Goal: Information Seeking & Learning: Understand process/instructions

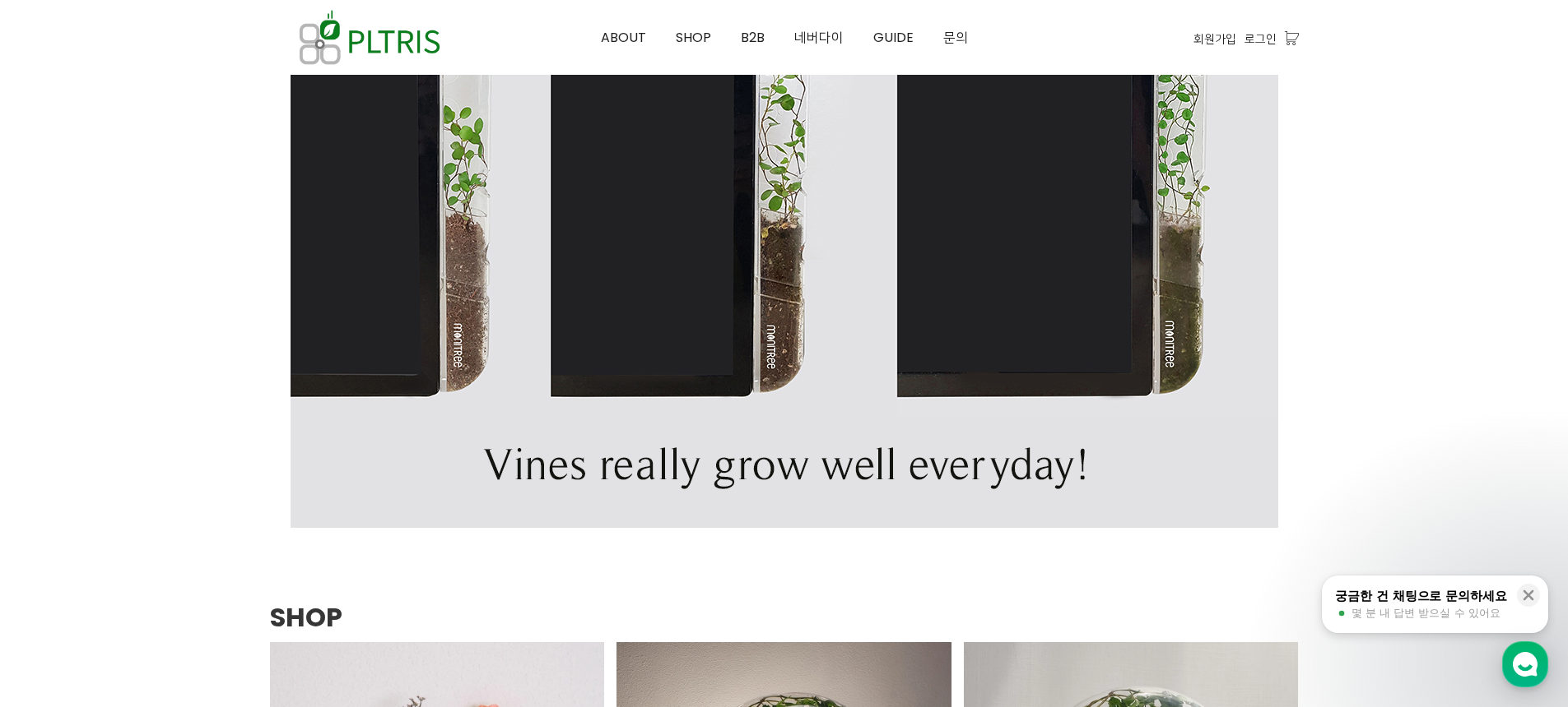
scroll to position [1885, 0]
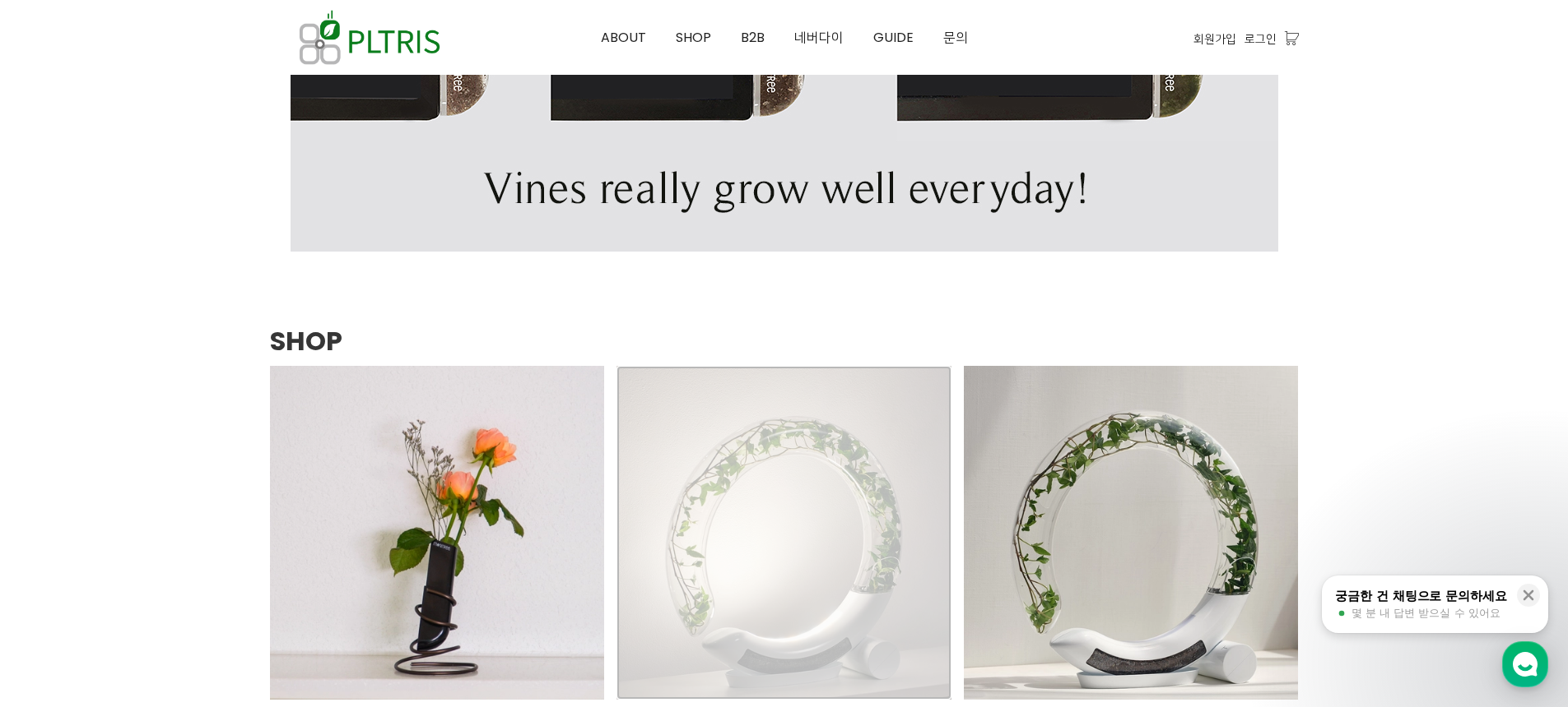
click at [831, 482] on div "스마트 식물 조명 화분 - WINKTREE 79,000원 140,000원 NEW SALE TIME SALE" at bounding box center [783, 532] width 335 height 334
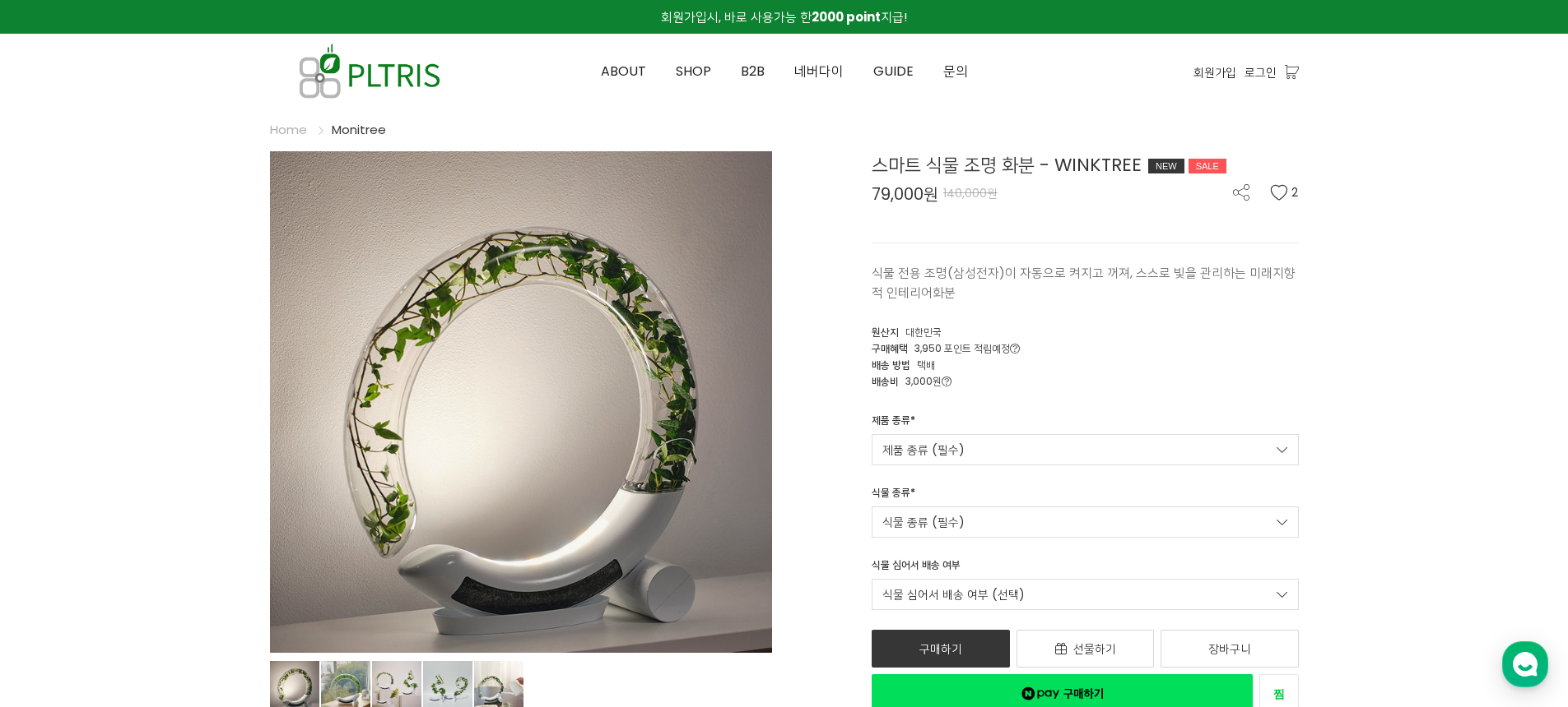
click at [1049, 355] on div "구매혜택 3,950 포인트 적립예정 적립예정" at bounding box center [1084, 347] width 427 height 17
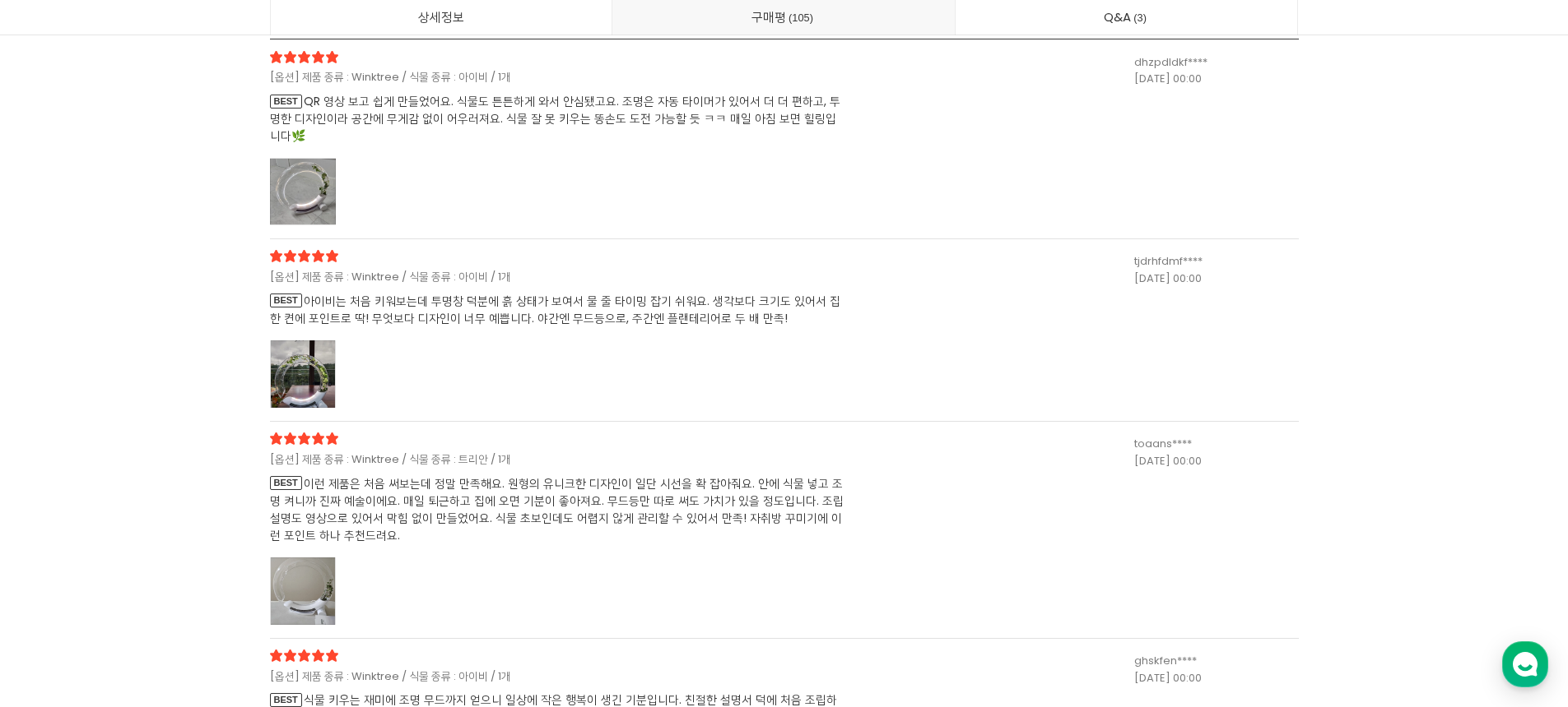
scroll to position [40256, 0]
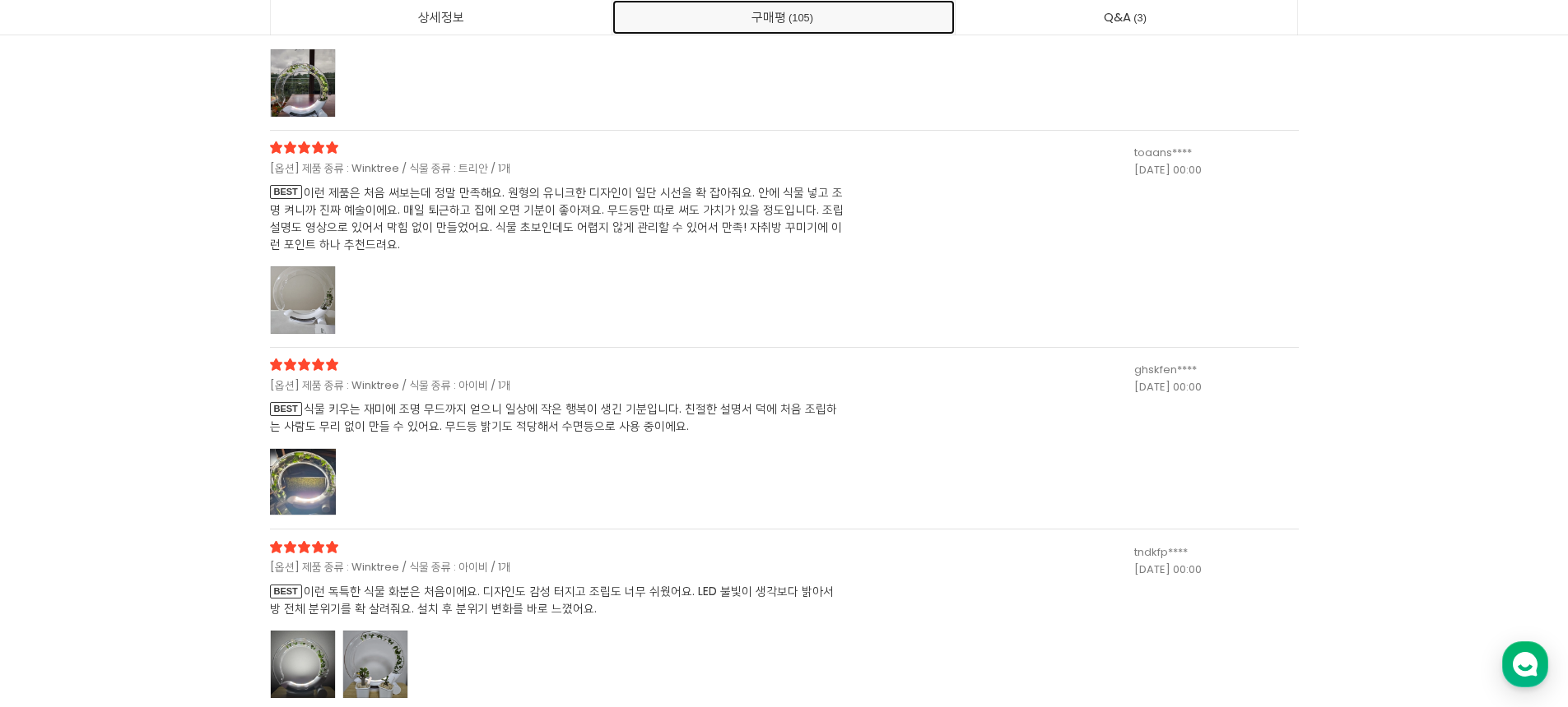
click at [730, 19] on link "구매평 105" at bounding box center [783, 17] width 342 height 34
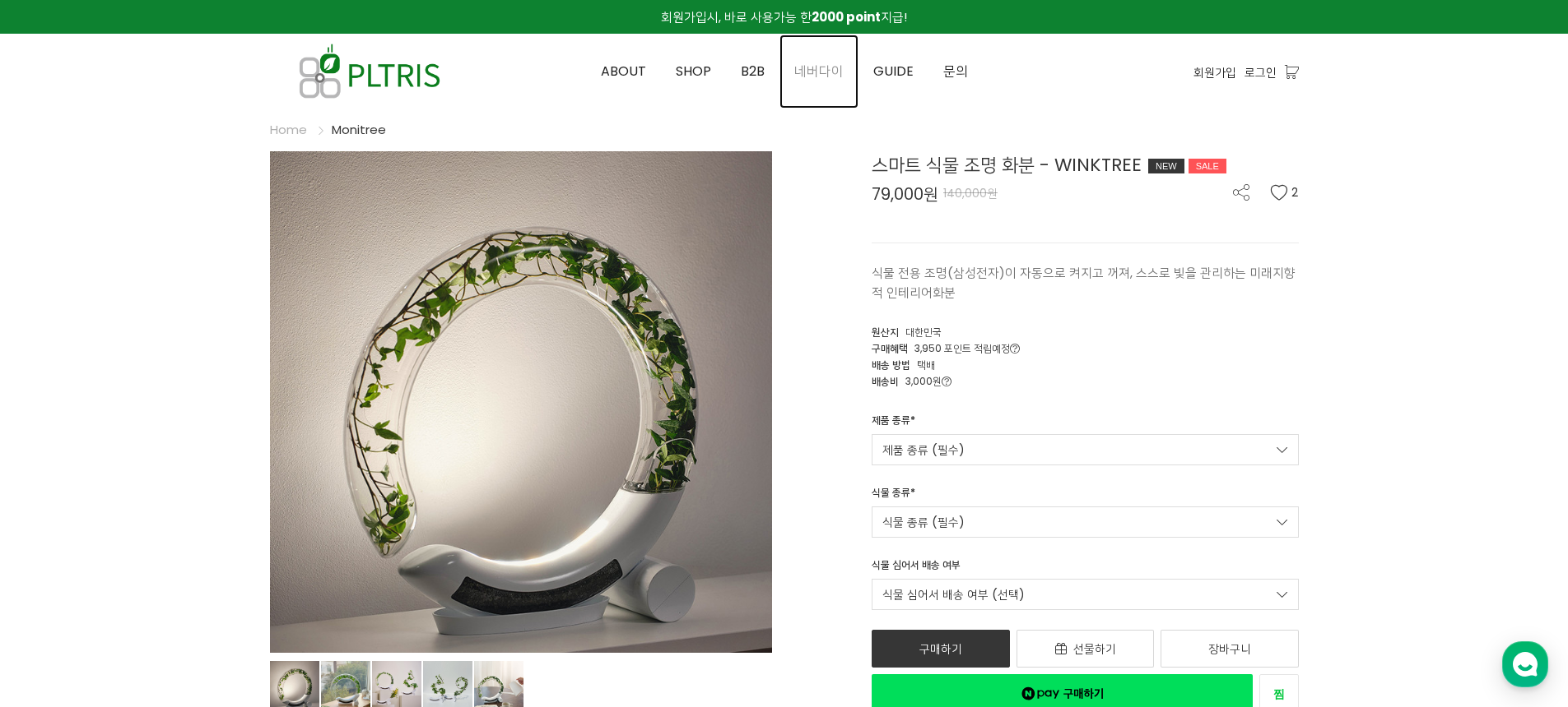
click at [811, 67] on span "네버다이" at bounding box center [818, 71] width 49 height 19
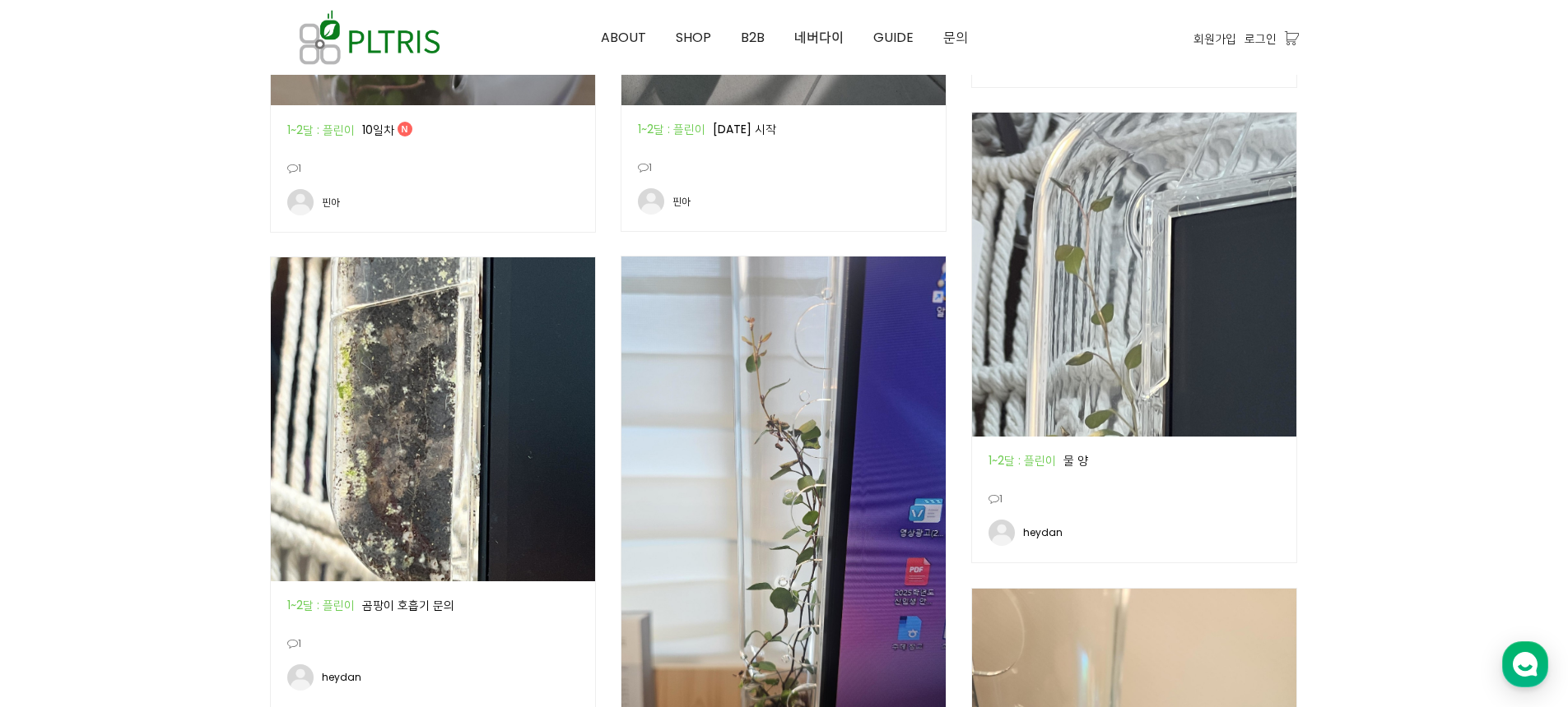
scroll to position [1569, 0]
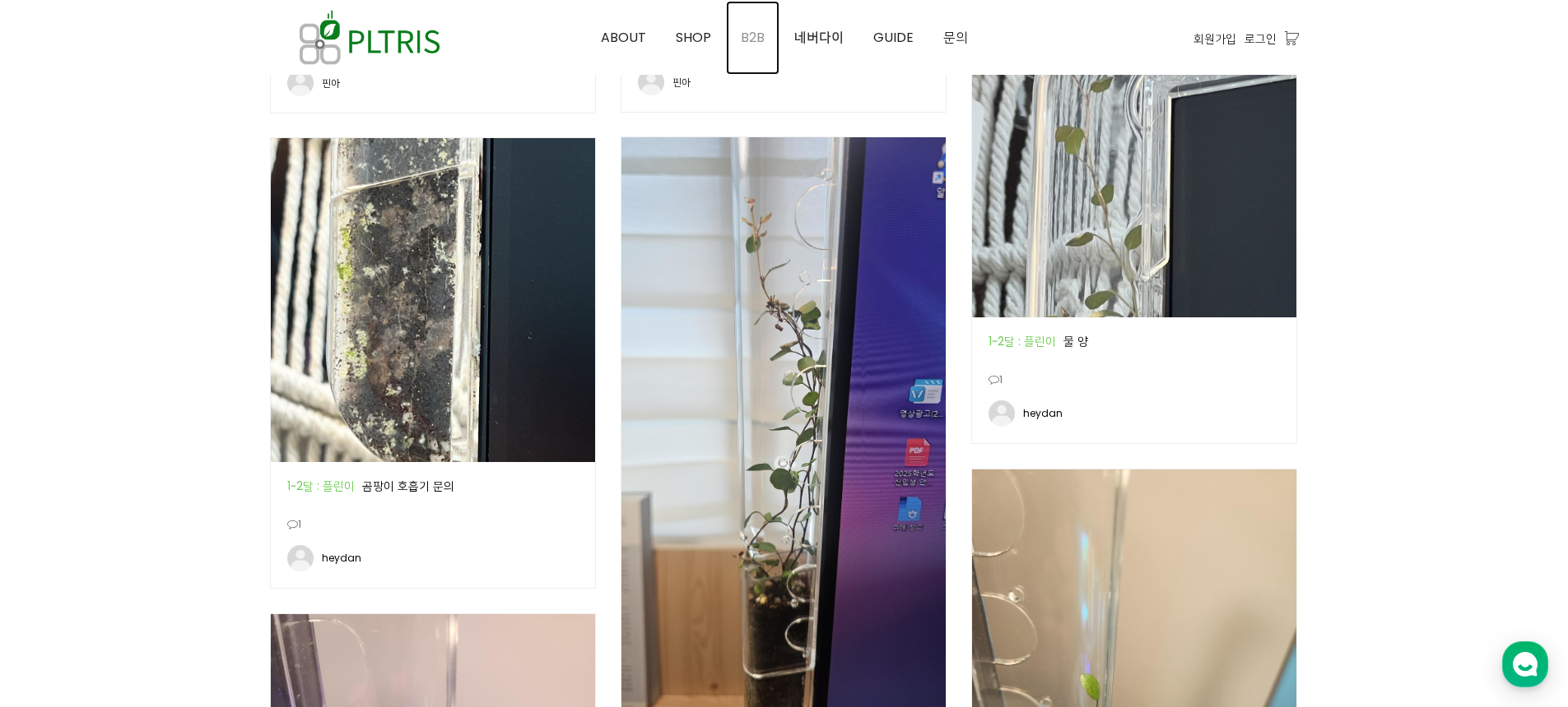
click at [746, 30] on span "B2B" at bounding box center [753, 37] width 24 height 19
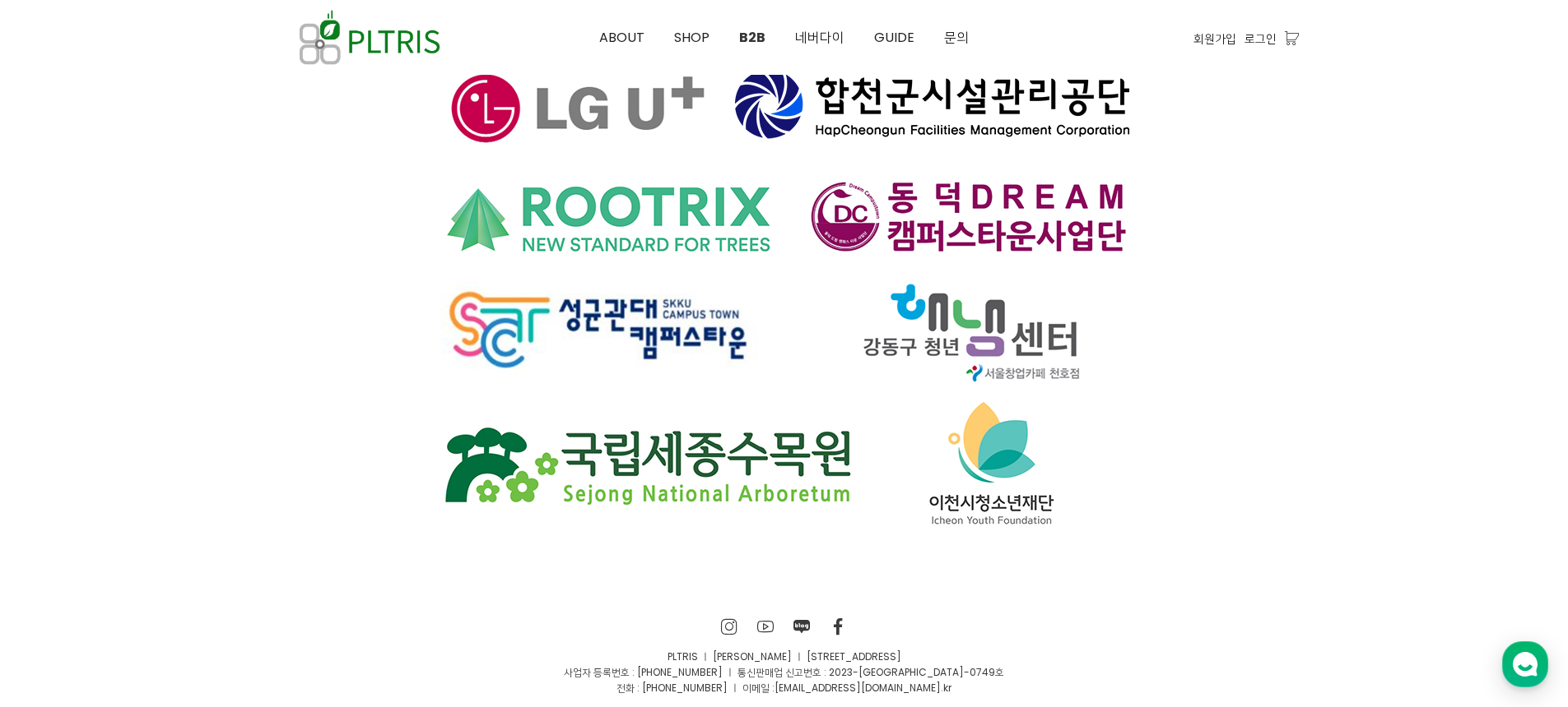
scroll to position [11384, 0]
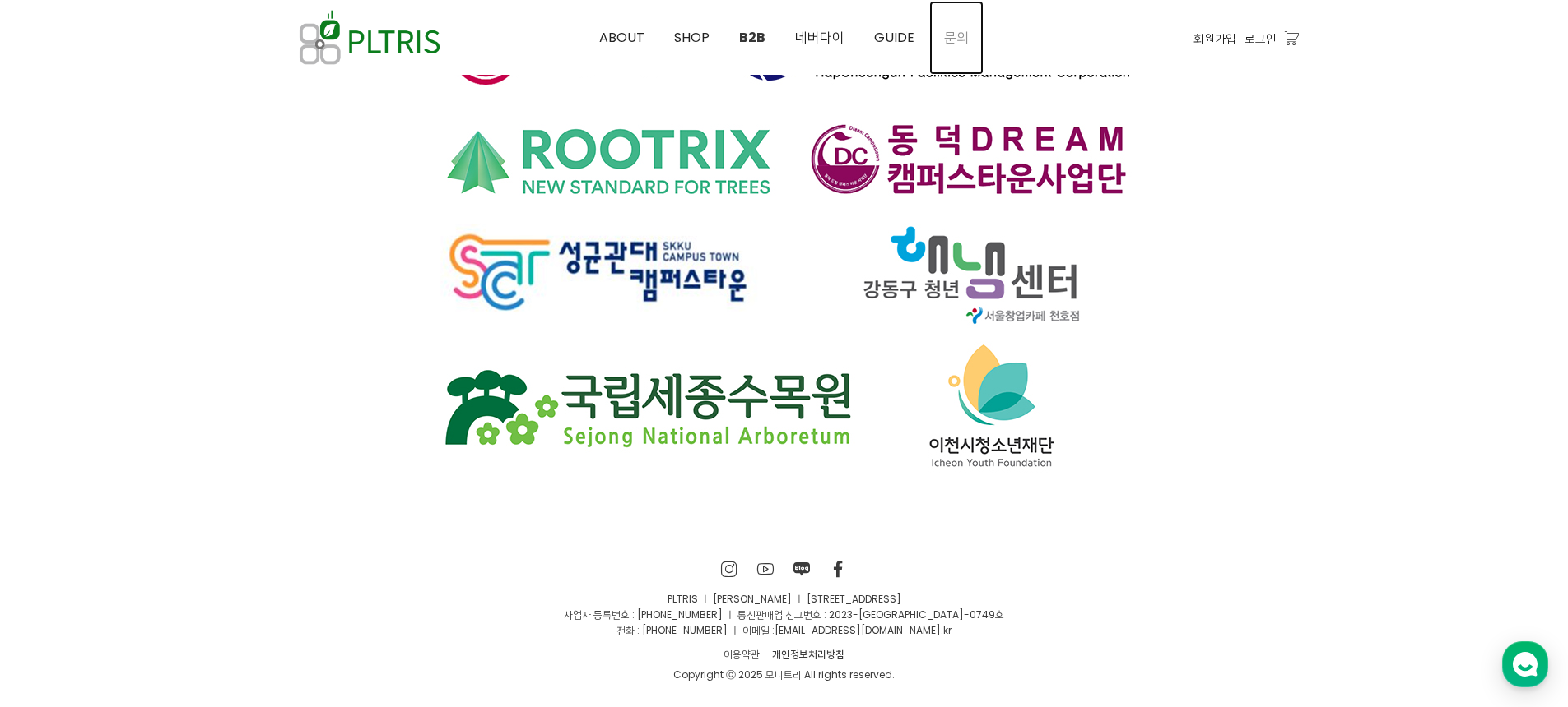
click at [936, 38] on link "문의" at bounding box center [956, 37] width 54 height 74
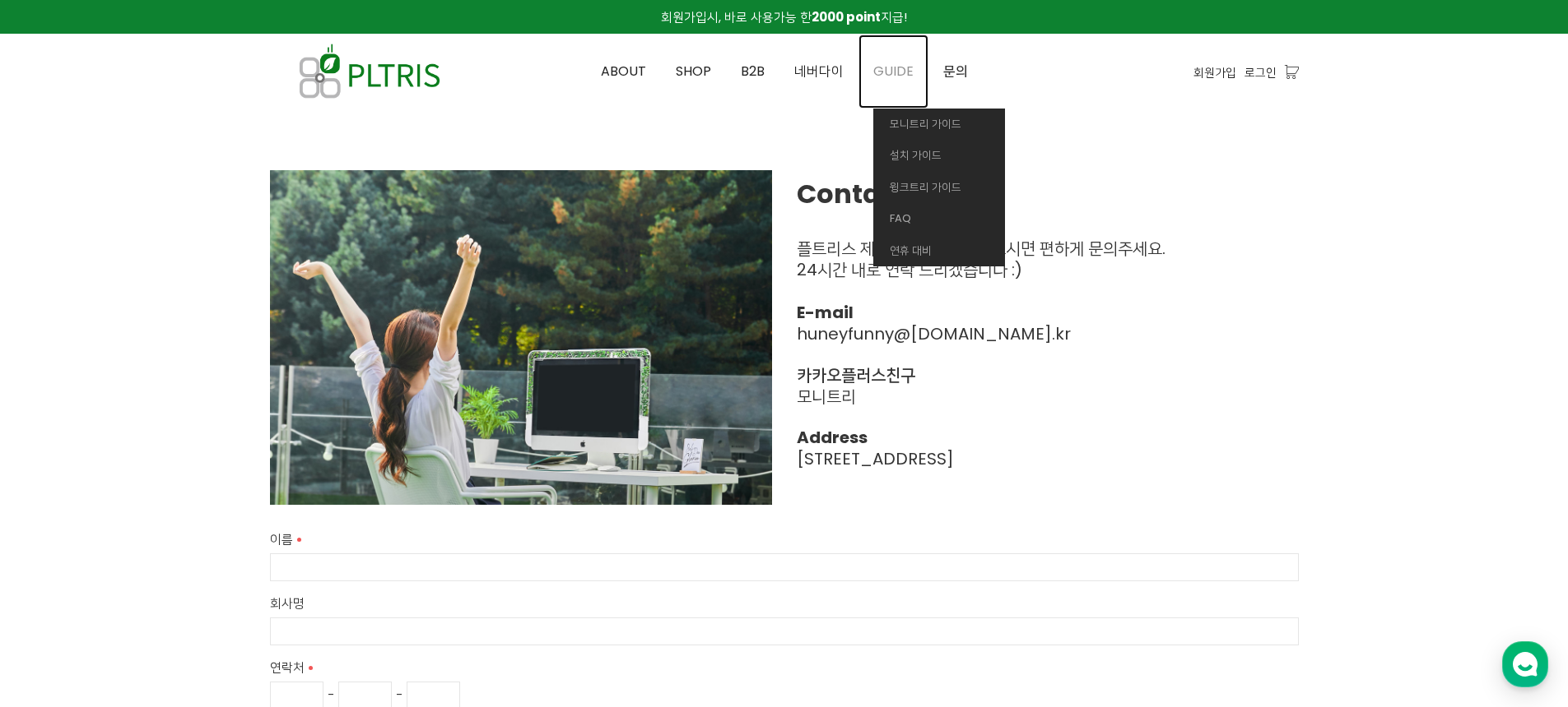
click at [896, 73] on span "GUIDE" at bounding box center [893, 71] width 40 height 19
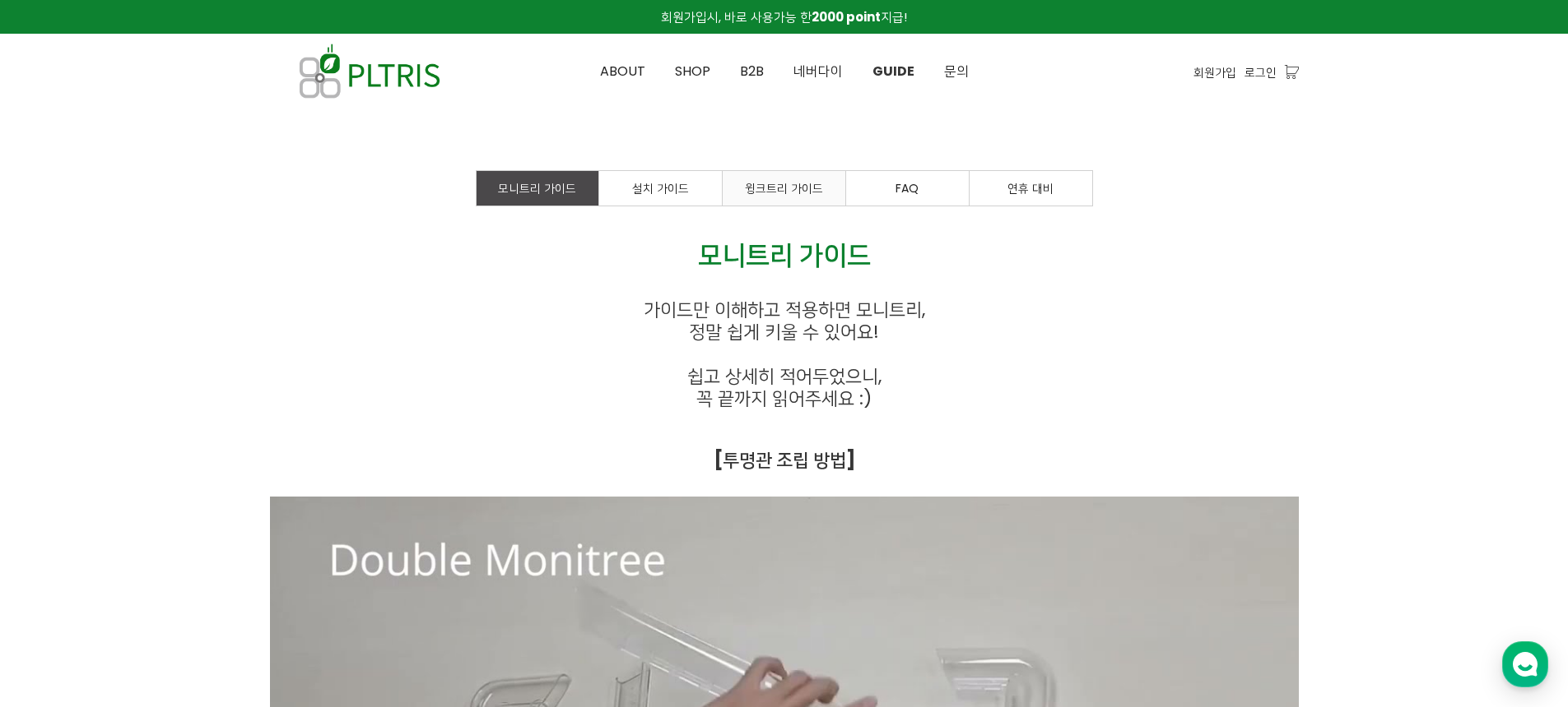
click at [801, 181] on span "윙크트리 가이드" at bounding box center [784, 188] width 78 height 17
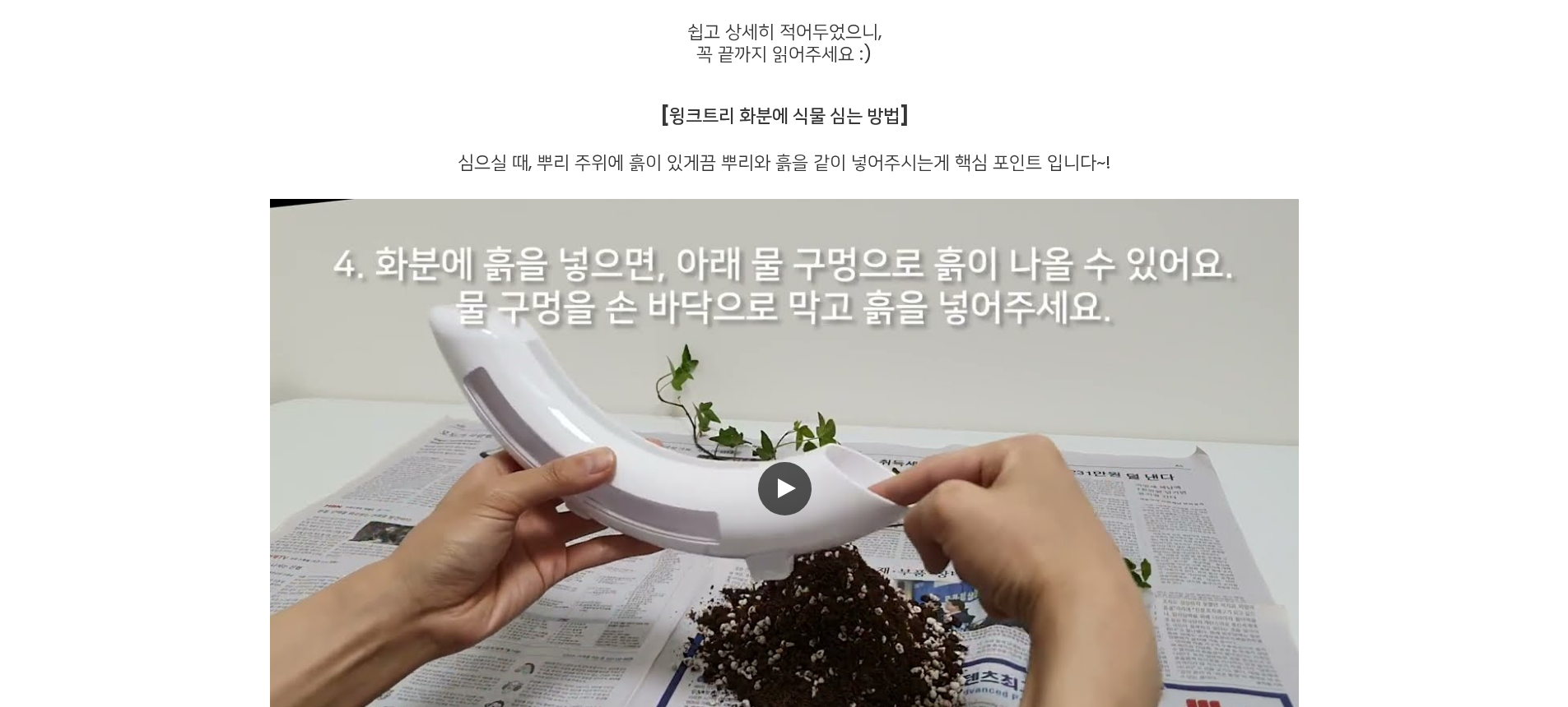
scroll to position [448, 0]
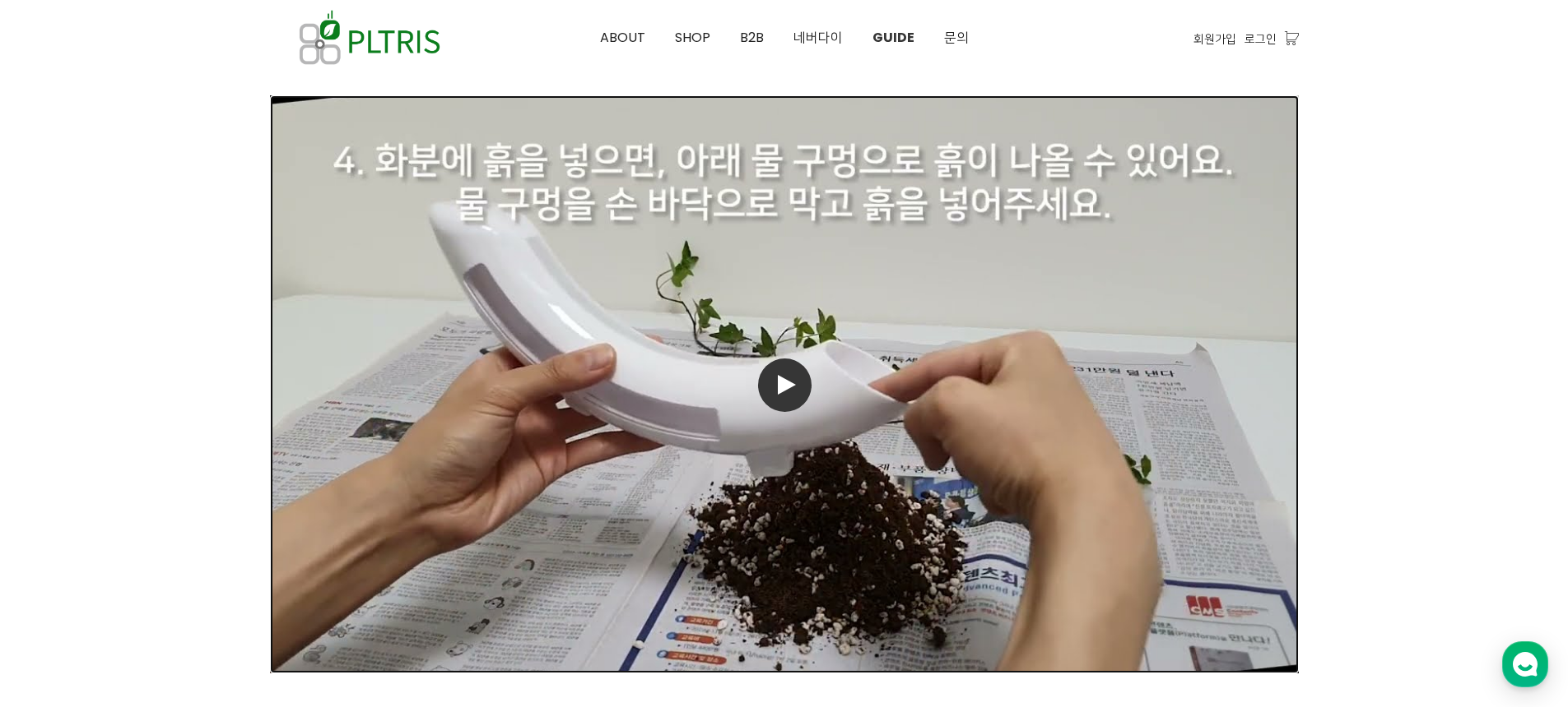
click at [774, 483] on link "동영상 재생" at bounding box center [784, 384] width 1029 height 579
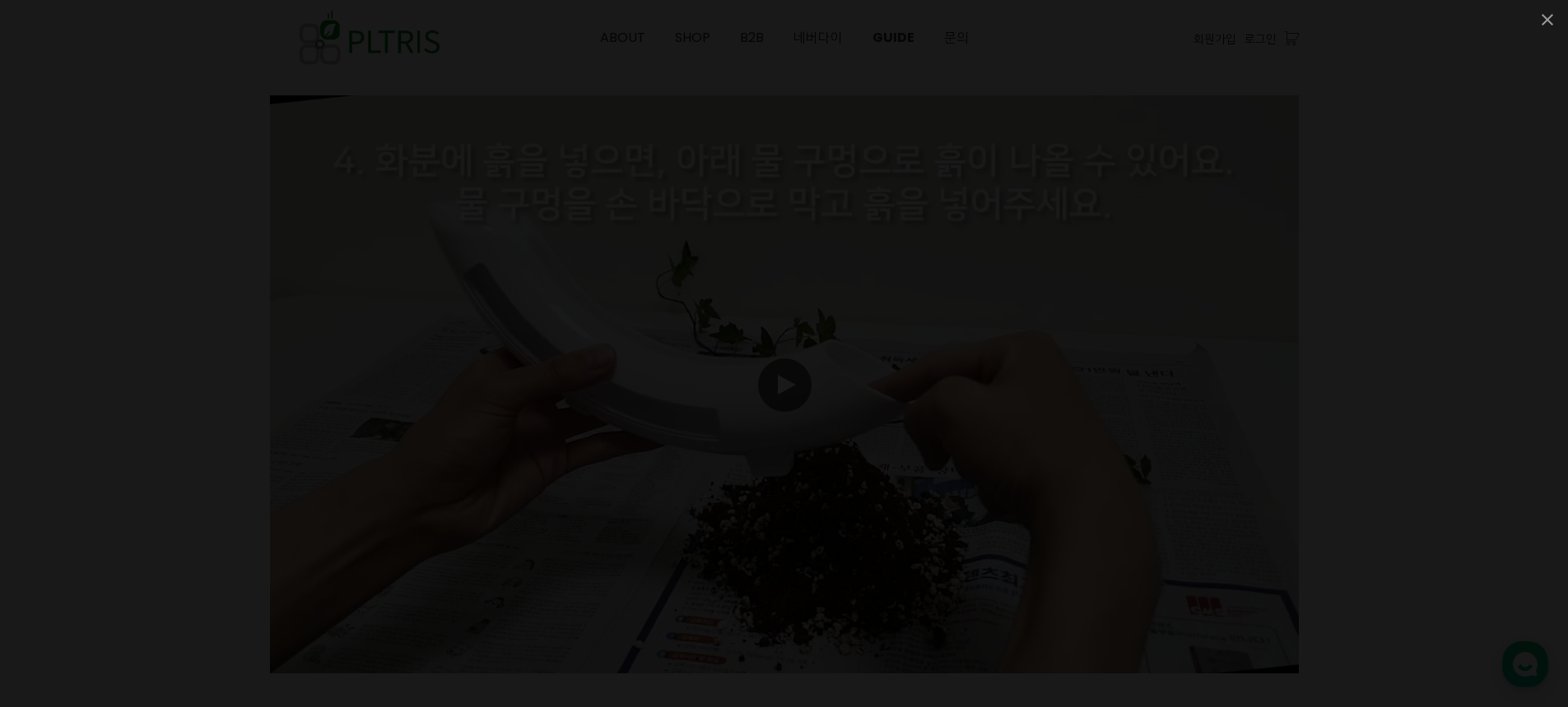
click at [1392, 473] on div at bounding box center [784, 353] width 1568 height 707
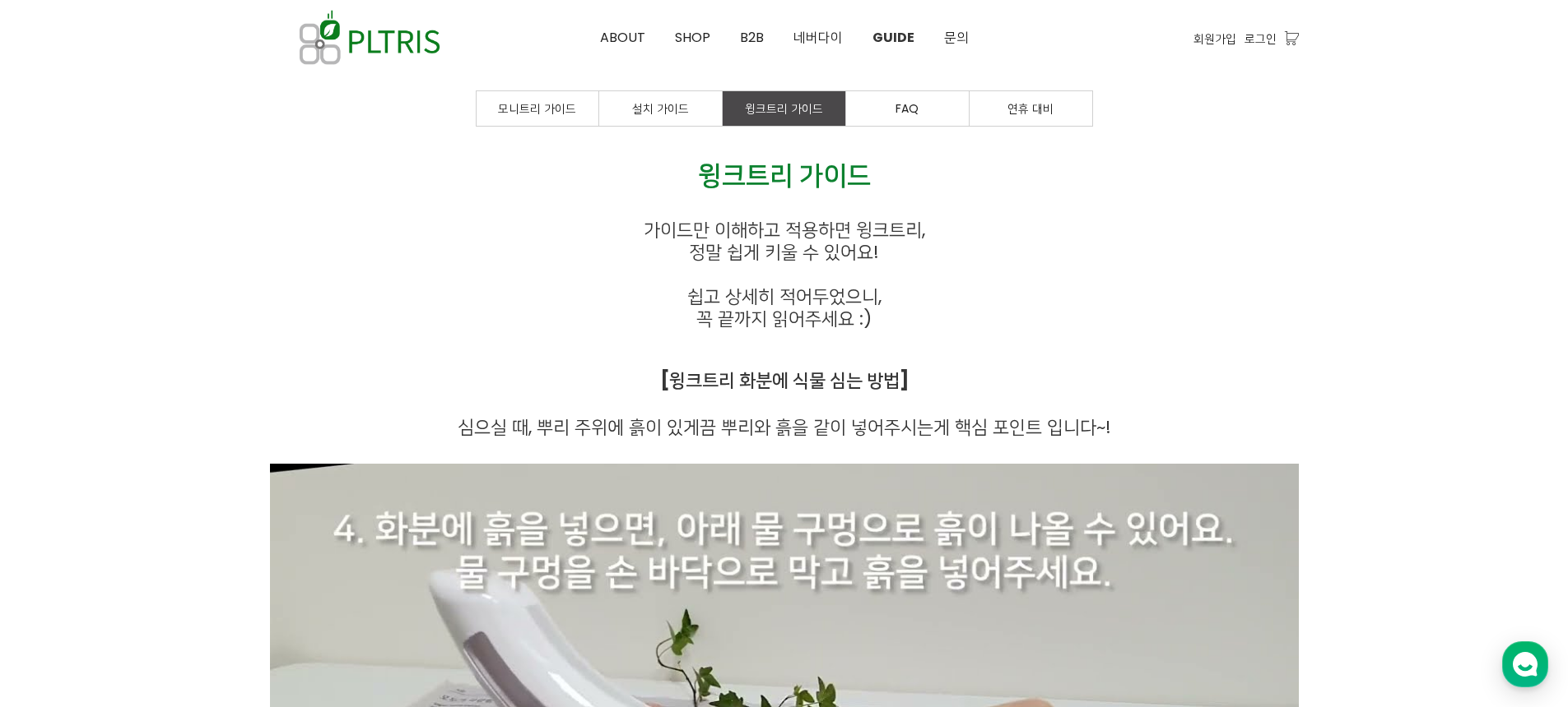
scroll to position [0, 0]
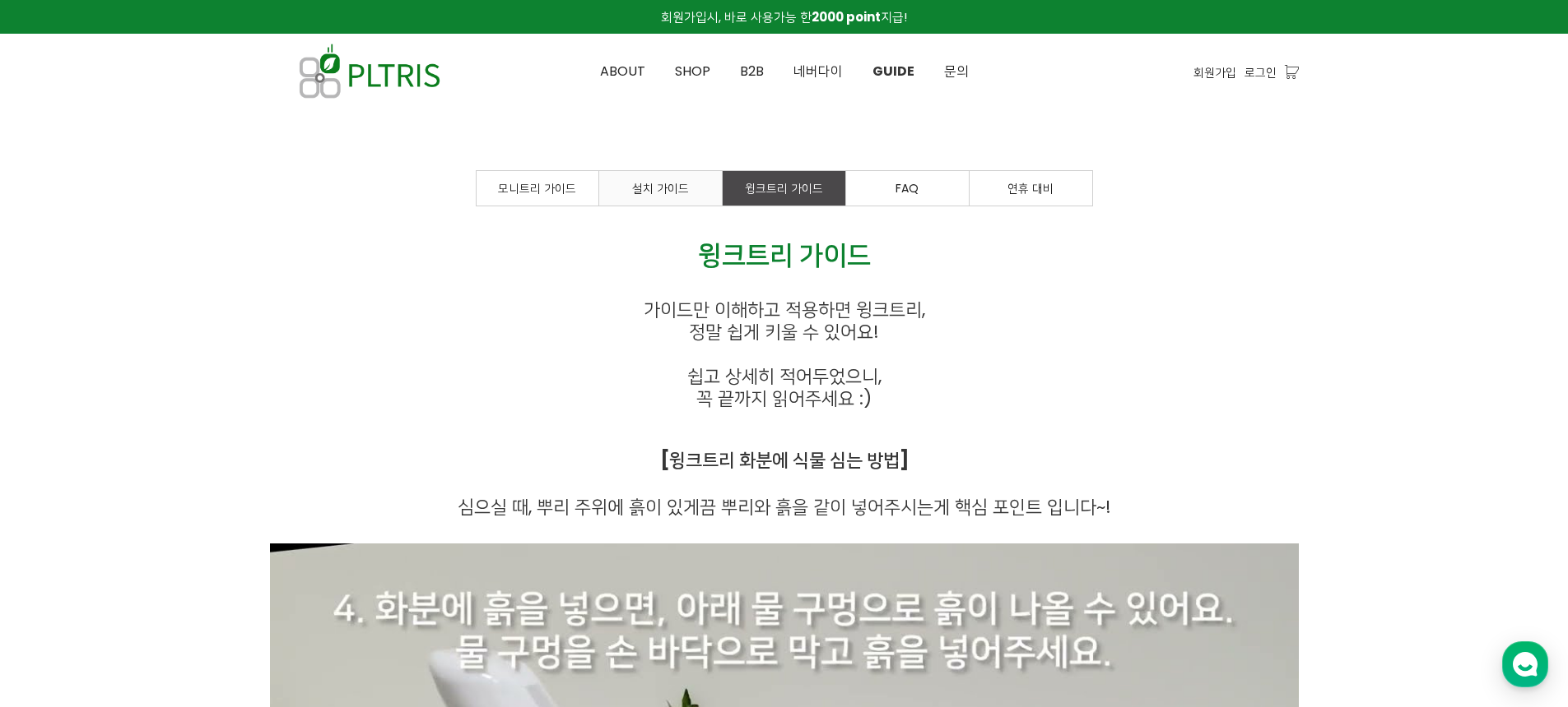
click at [685, 206] on li "설치 가이드" at bounding box center [661, 188] width 124 height 36
click at [691, 195] on link "설치 가이드" at bounding box center [660, 187] width 123 height 34
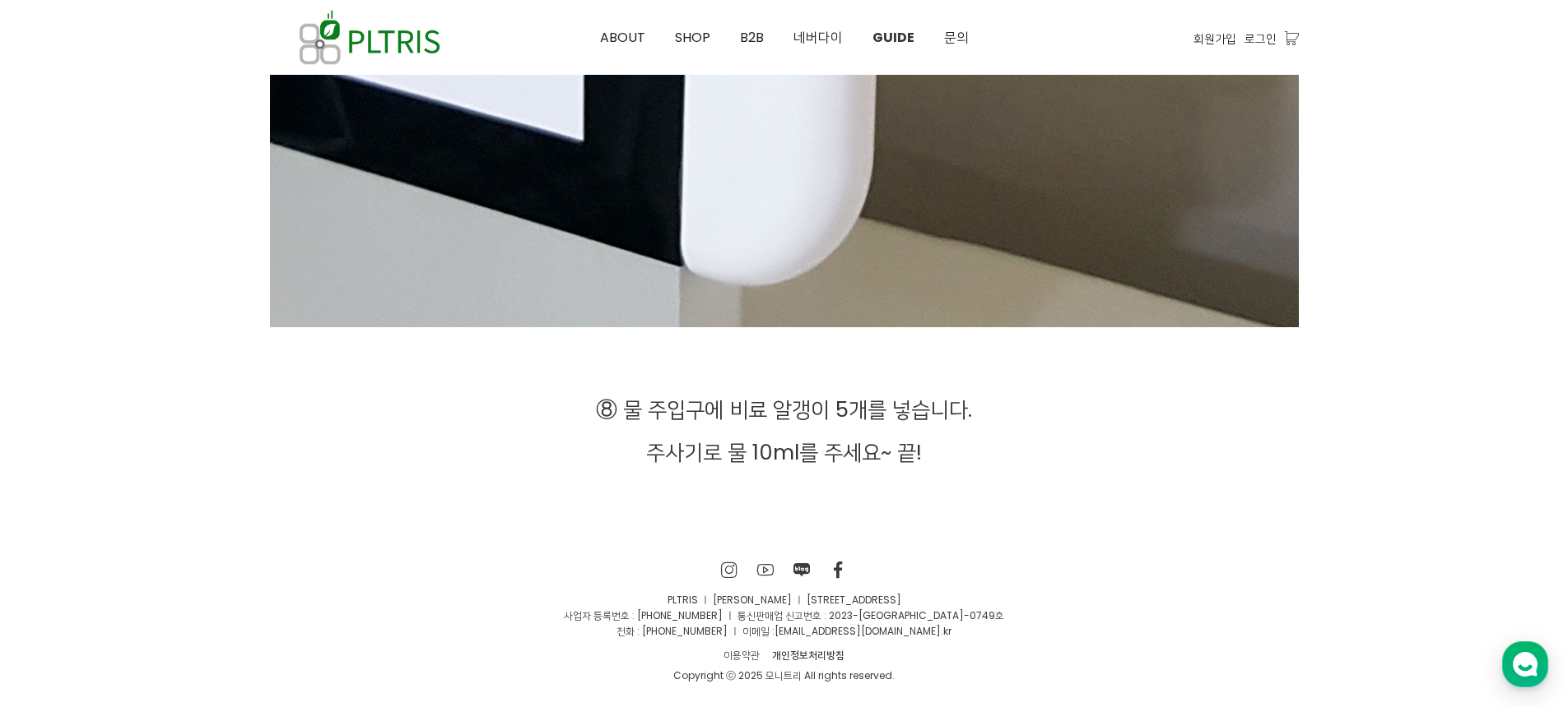
scroll to position [7345, 0]
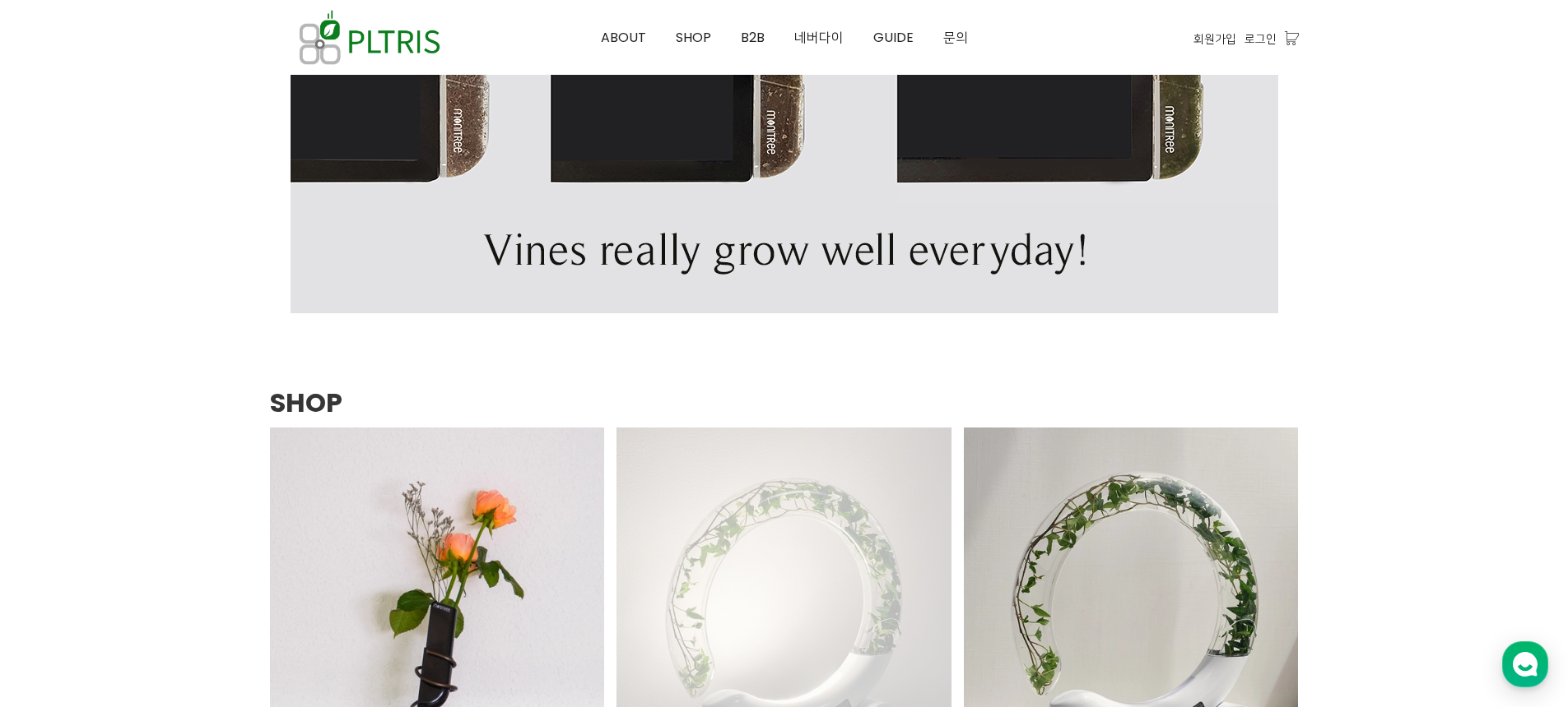
scroll to position [2193, 0]
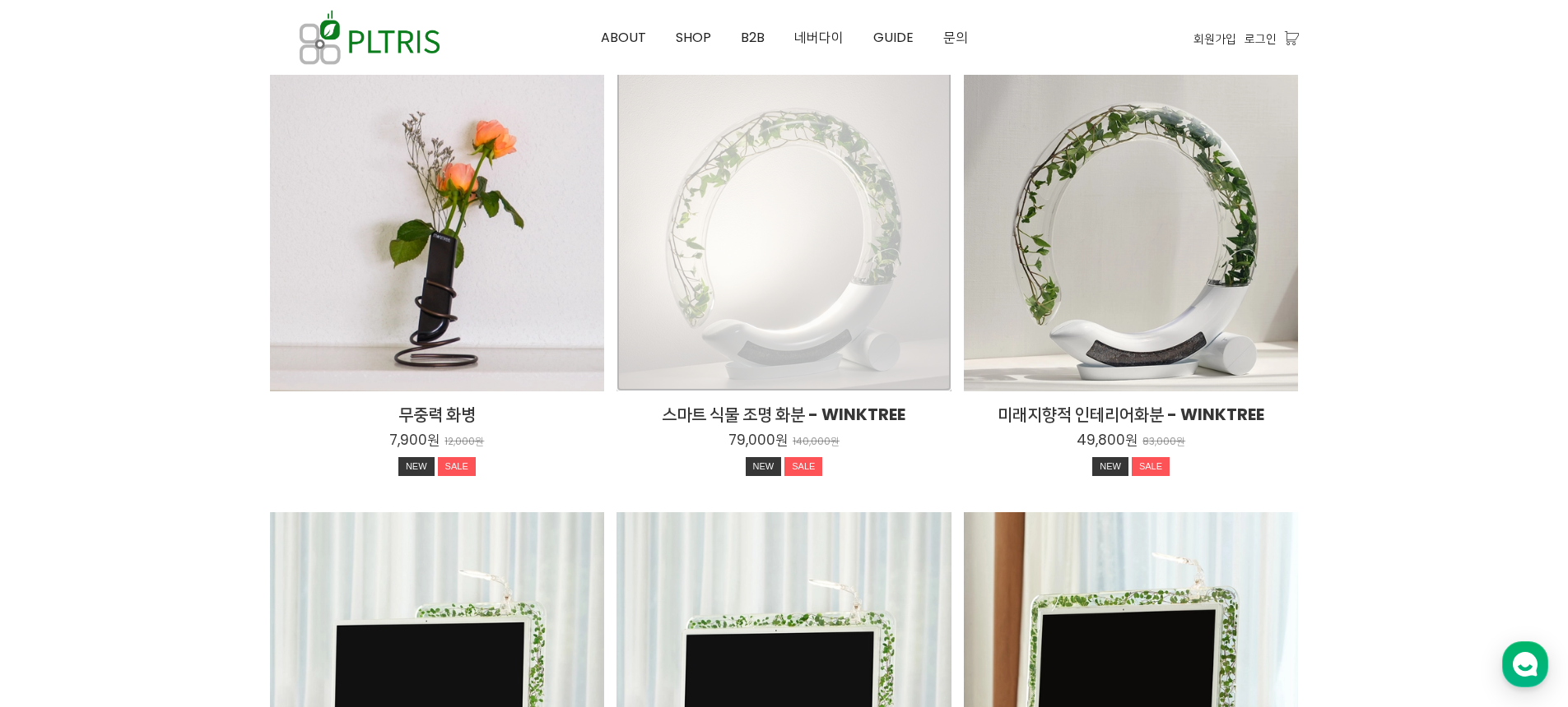
click at [849, 322] on div "스마트 식물 조명 화분 - WINKTREE 79,000원 140,000원 NEW SALE TIME SALE" at bounding box center [783, 225] width 335 height 334
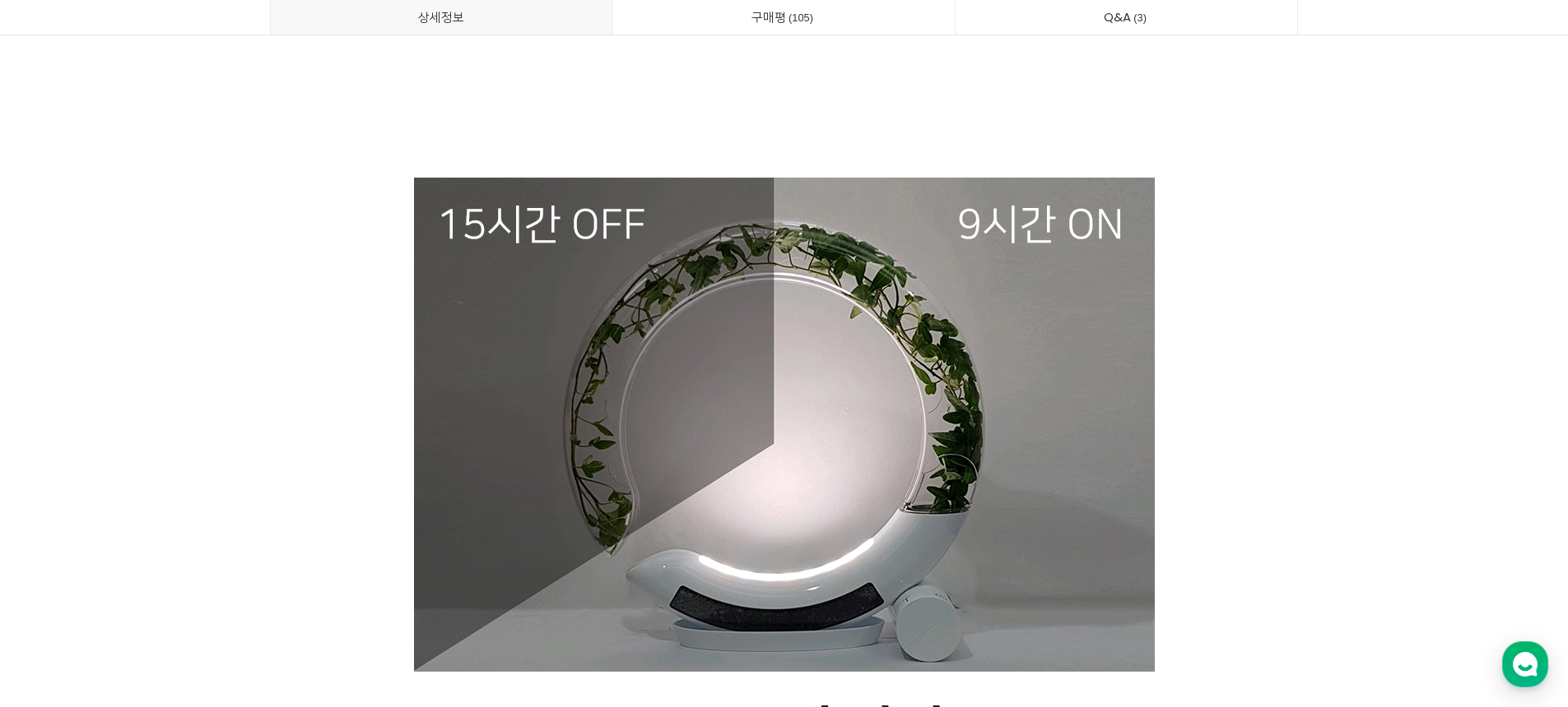
scroll to position [8407, 0]
